Goal: Transaction & Acquisition: Purchase product/service

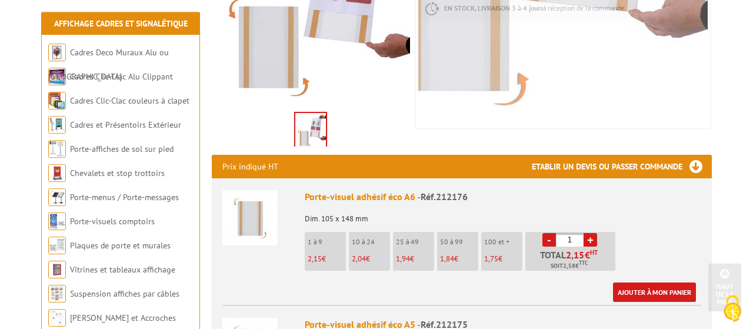
scroll to position [306, 0]
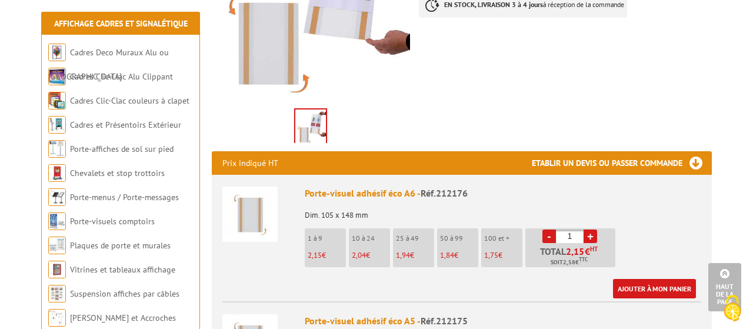
click at [590, 229] on link "+" at bounding box center [591, 236] width 14 height 14
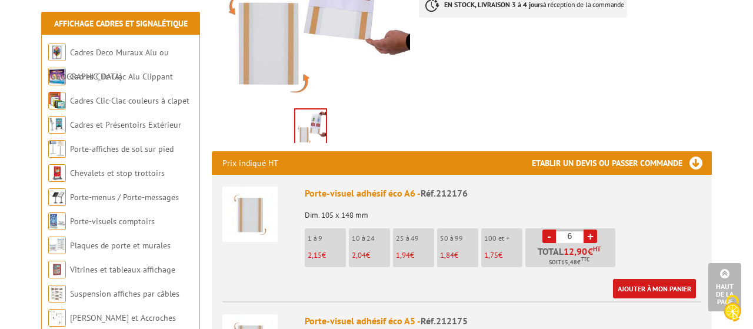
click at [590, 229] on link "+" at bounding box center [591, 236] width 14 height 14
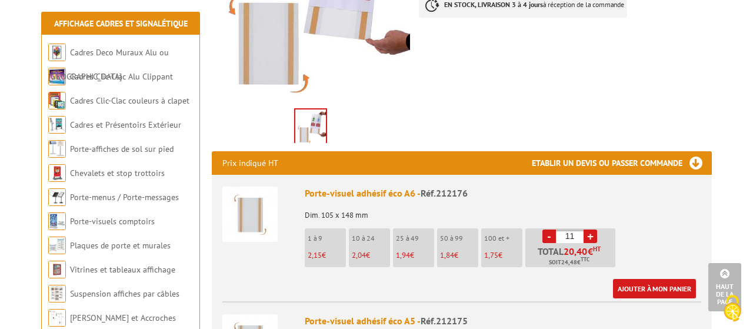
click at [590, 229] on link "+" at bounding box center [591, 236] width 14 height 14
type input "12"
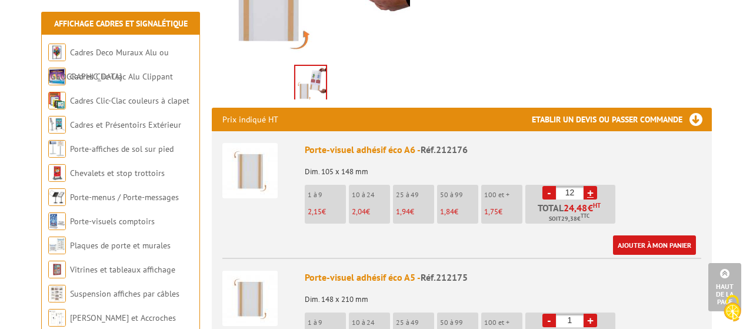
scroll to position [428, 0]
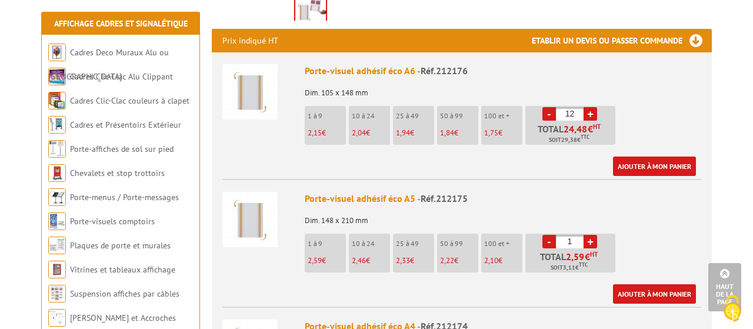
drag, startPoint x: 575, startPoint y: 102, endPoint x: 547, endPoint y: 99, distance: 28.9
click at [556, 107] on input "12" at bounding box center [570, 114] width 28 height 14
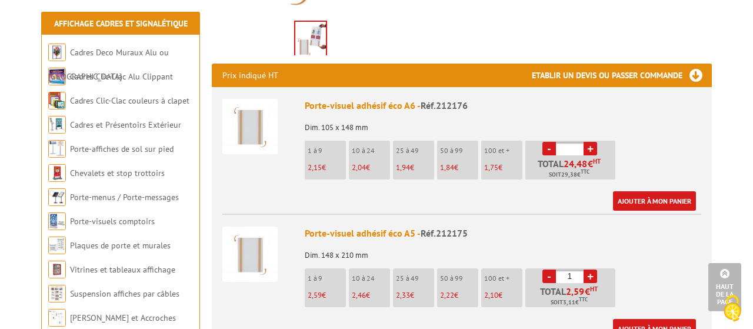
scroll to position [306, 0]
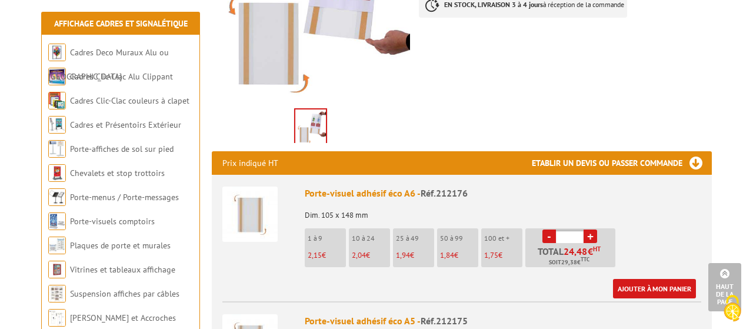
click at [305, 109] on img at bounding box center [310, 127] width 31 height 36
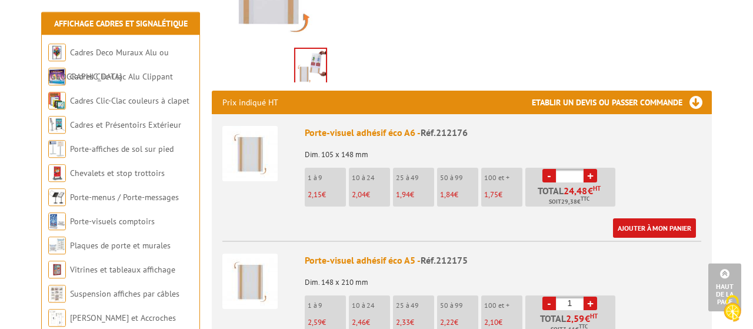
scroll to position [428, 0]
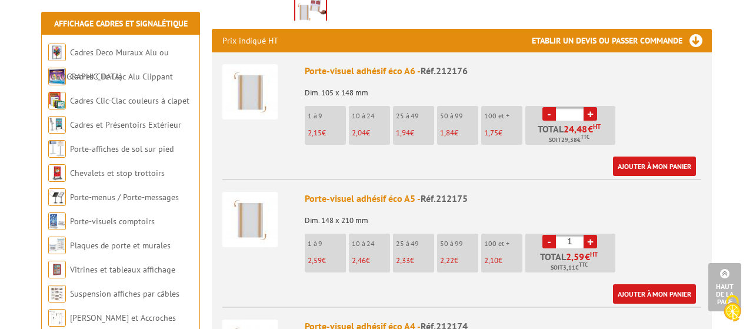
click at [587, 235] on link "+" at bounding box center [591, 242] width 14 height 14
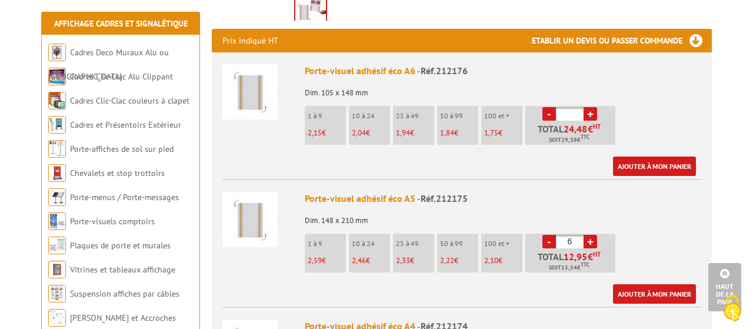
click at [587, 235] on link "+" at bounding box center [591, 242] width 14 height 14
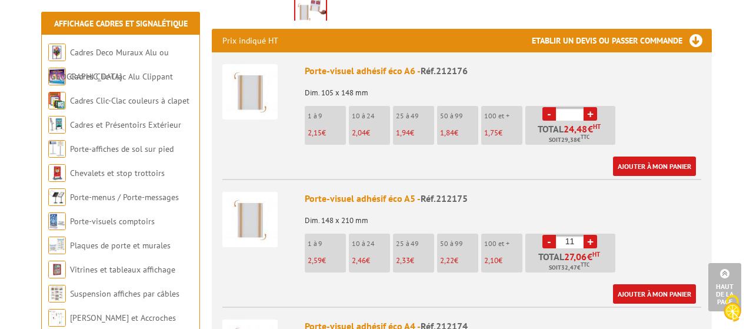
click at [587, 235] on link "+" at bounding box center [591, 242] width 14 height 14
type input "12"
